Goal: Transaction & Acquisition: Purchase product/service

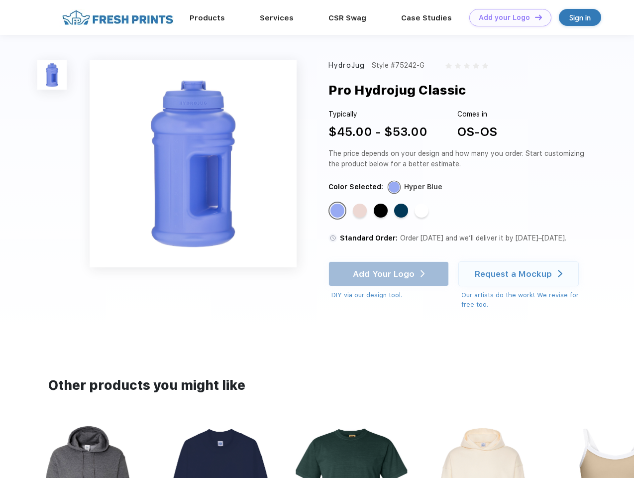
click at [507, 17] on link "Add your Logo Design Tool" at bounding box center [510, 17] width 82 height 17
click at [0, 0] on div "Design Tool" at bounding box center [0, 0] width 0 height 0
click at [534, 17] on link "Add your Logo Design Tool" at bounding box center [510, 17] width 82 height 17
click at [52, 75] on img at bounding box center [51, 74] width 29 height 29
click at [338, 211] on div "Standard Color" at bounding box center [338, 211] width 14 height 14
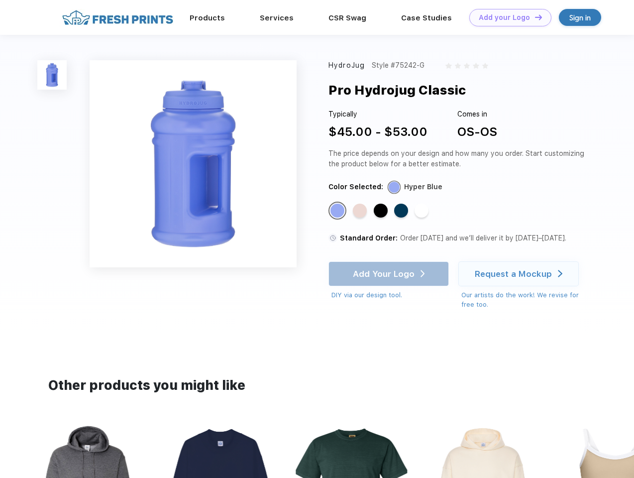
click at [361, 211] on div "Standard Color" at bounding box center [360, 211] width 14 height 14
click at [382, 211] on div "Standard Color" at bounding box center [381, 211] width 14 height 14
click at [402, 211] on div "Standard Color" at bounding box center [401, 211] width 14 height 14
click at [423, 211] on div "Standard Color" at bounding box center [422, 211] width 14 height 14
click at [390, 274] on div "Add Your Logo DIY via our design tool. Ah shoot! This product isn't up in our d…" at bounding box center [389, 280] width 120 height 39
